Goal: Task Accomplishment & Management: Use online tool/utility

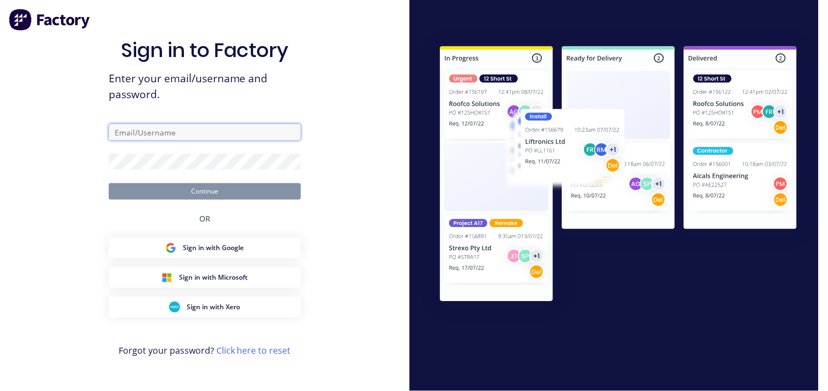
type input "[EMAIL_ADDRESS][DOMAIN_NAME]"
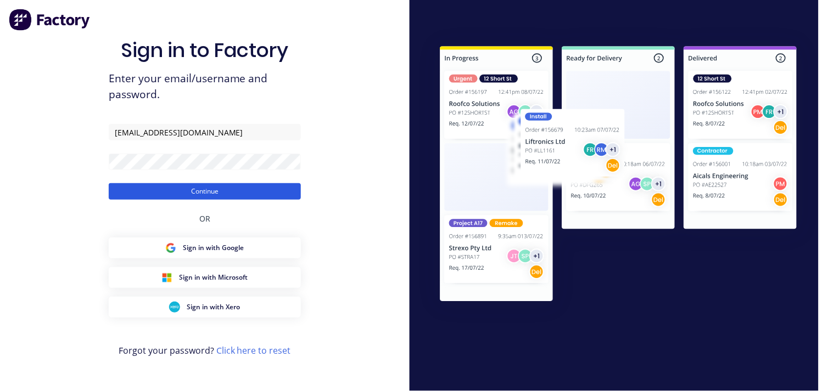
click at [251, 188] on button "Continue" at bounding box center [205, 191] width 192 height 16
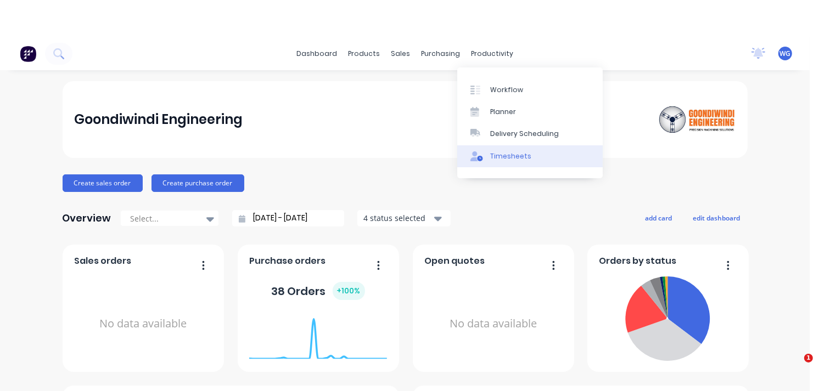
click at [503, 152] on div "Timesheets" at bounding box center [510, 157] width 41 height 10
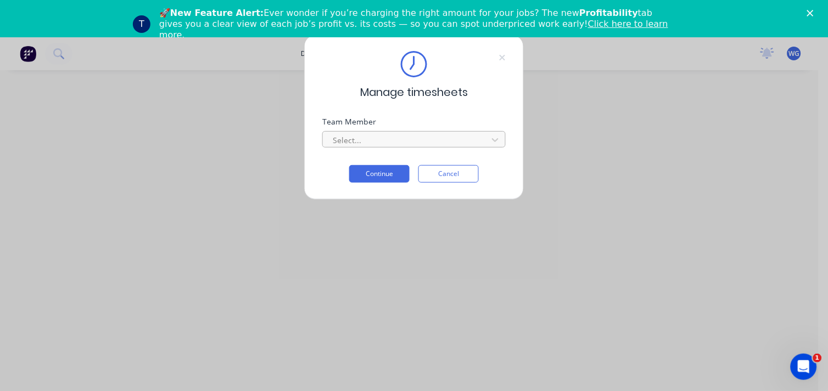
click at [366, 135] on div at bounding box center [407, 140] width 150 height 14
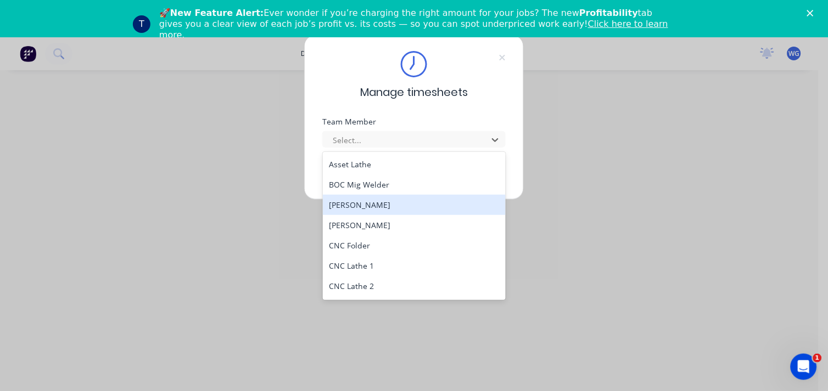
click at [378, 209] on div "[PERSON_NAME]" at bounding box center [414, 205] width 183 height 20
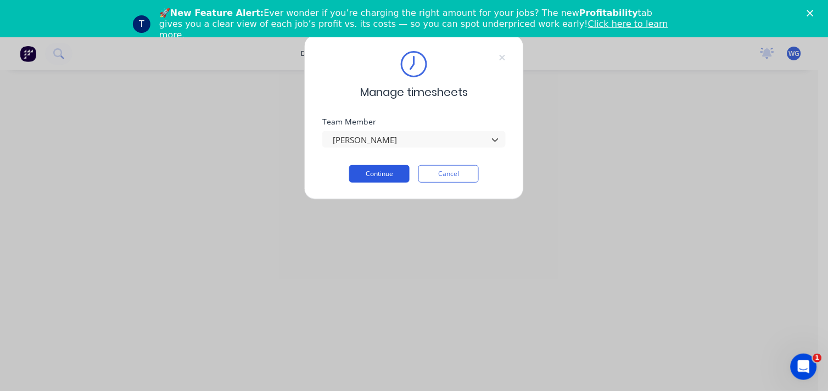
click at [368, 178] on button "Continue" at bounding box center [379, 174] width 60 height 18
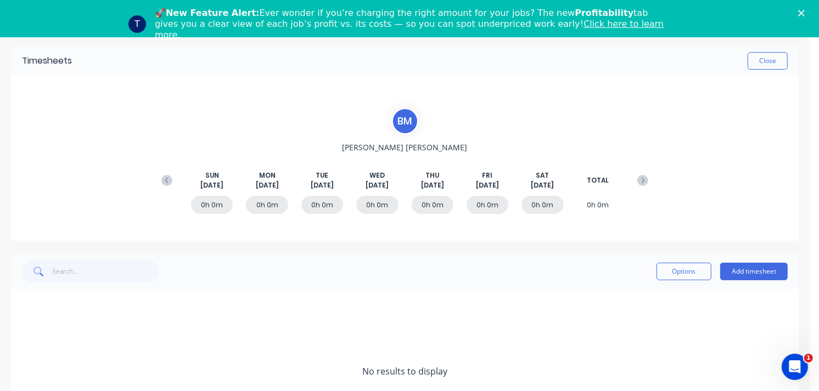
scroll to position [42, 0]
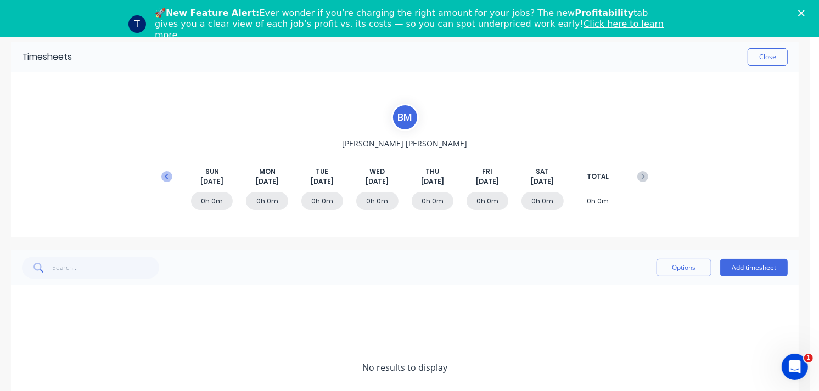
click at [166, 173] on icon at bounding box center [166, 176] width 11 height 11
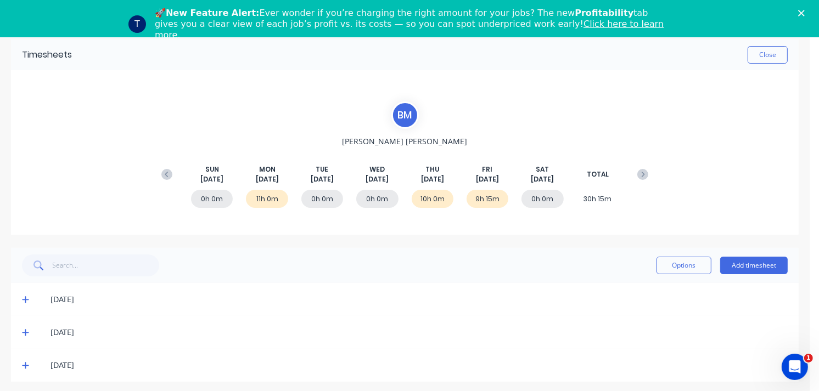
scroll to position [33, 0]
click at [487, 177] on span "[DATE]" at bounding box center [487, 179] width 23 height 10
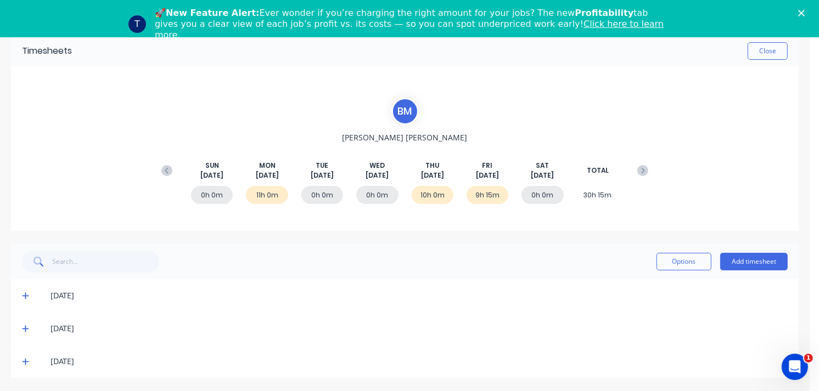
click at [54, 365] on div "[DATE]" at bounding box center [419, 362] width 737 height 12
click at [24, 358] on icon at bounding box center [25, 362] width 7 height 8
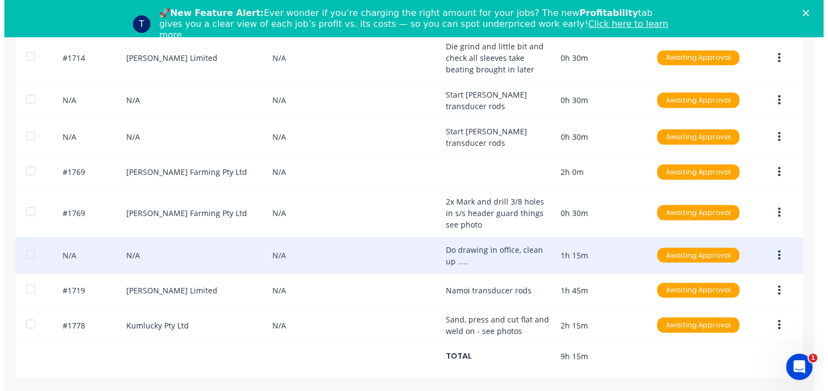
scroll to position [0, 0]
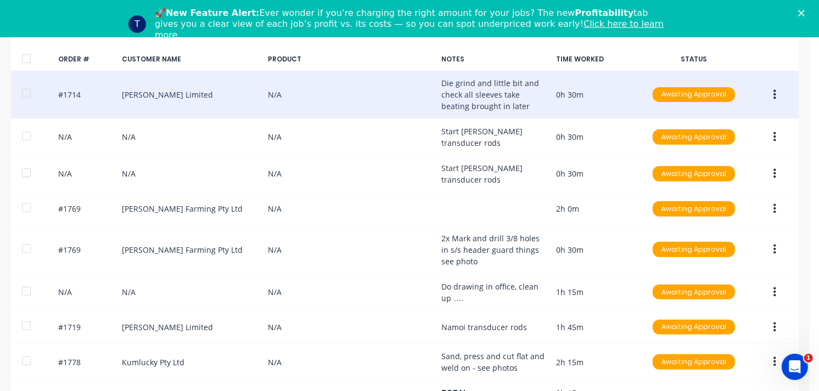
click at [30, 73] on div "#1714 [PERSON_NAME] Limited N/A Die grind and little bit and check all sleeves …" at bounding box center [405, 95] width 788 height 48
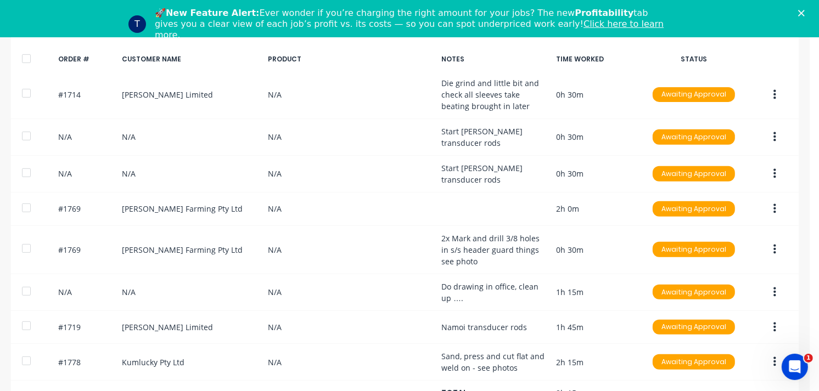
click at [805, 12] on icon "Close" at bounding box center [801, 13] width 7 height 7
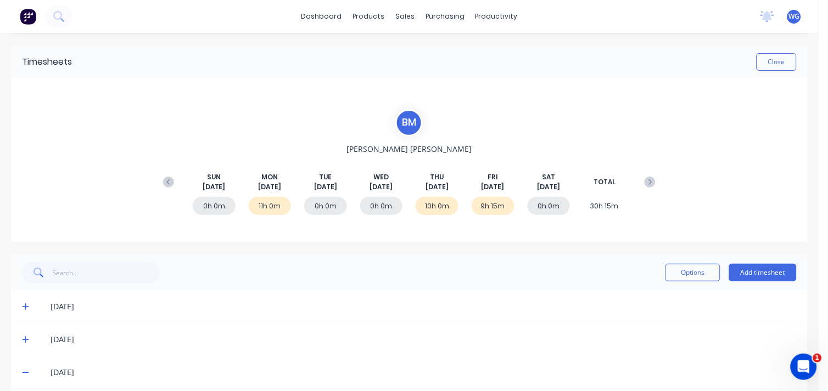
click at [26, 21] on img at bounding box center [28, 16] width 16 height 16
